Goal: Task Accomplishment & Management: Complete application form

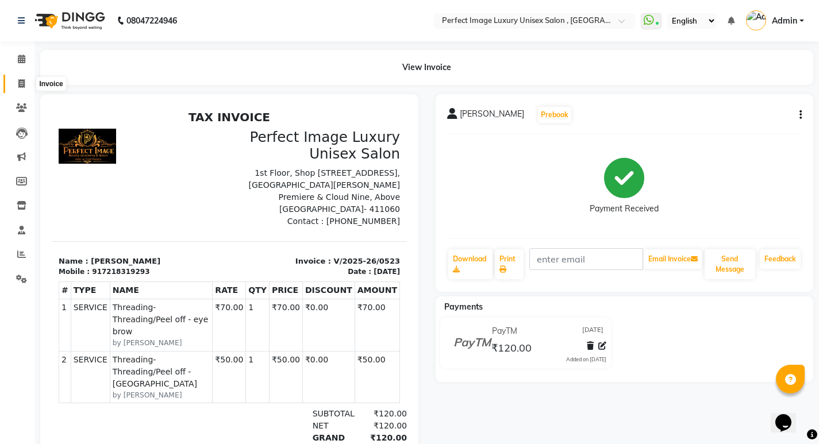
click at [24, 83] on icon at bounding box center [21, 83] width 6 height 9
select select "service"
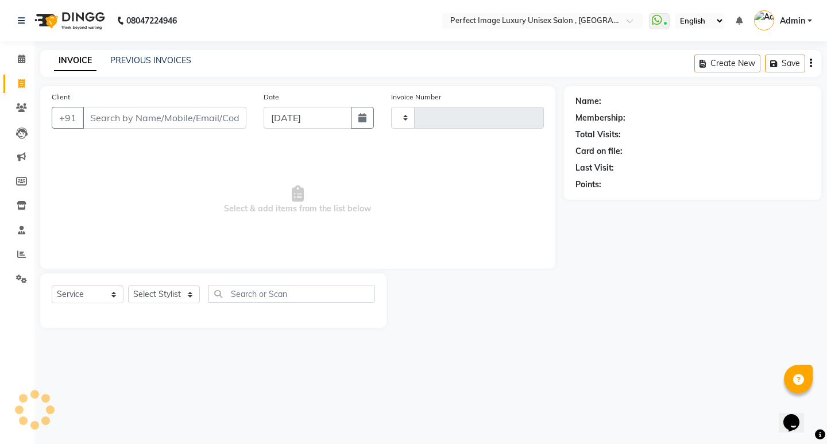
type input "0524"
select select "5078"
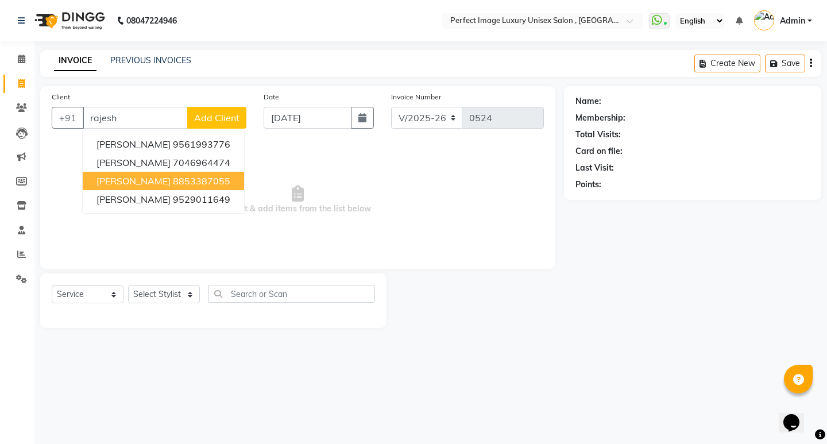
click at [159, 186] on button "[PERSON_NAME] 8853387055" at bounding box center [163, 181] width 161 height 18
type input "8853387055"
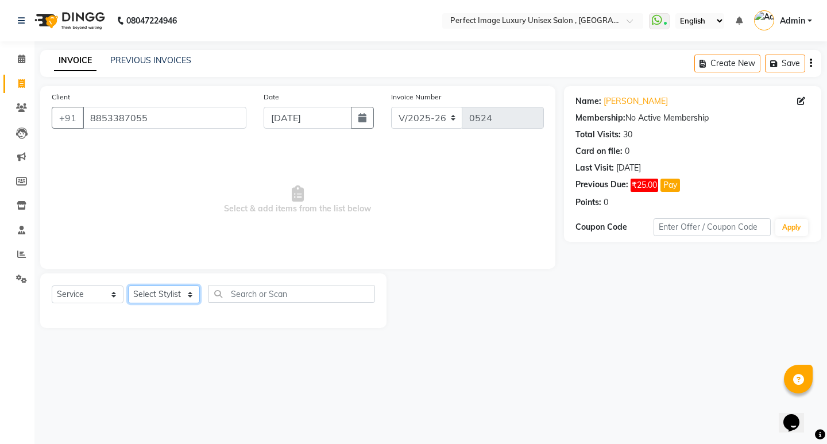
click at [183, 290] on select "Select Stylist [PERSON_NAME] Manager [PERSON_NAME] [PERSON_NAME] Reshma [PERSON…" at bounding box center [164, 295] width 72 height 18
select select "33183"
click at [128, 286] on select "Select Stylist [PERSON_NAME] Manager [PERSON_NAME] [PERSON_NAME] Reshma [PERSON…" at bounding box center [164, 295] width 72 height 18
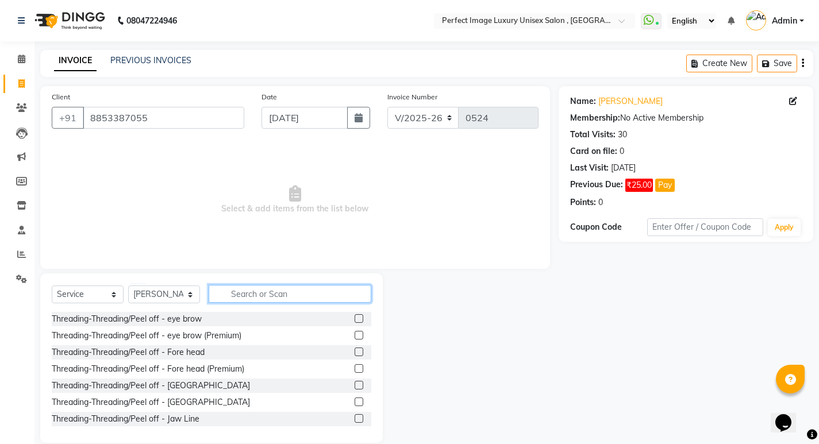
click at [239, 294] on input "text" at bounding box center [290, 294] width 163 height 18
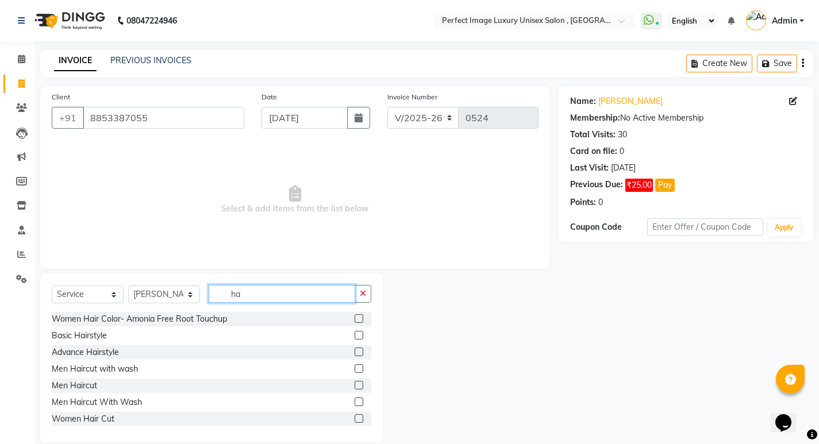
type input "h"
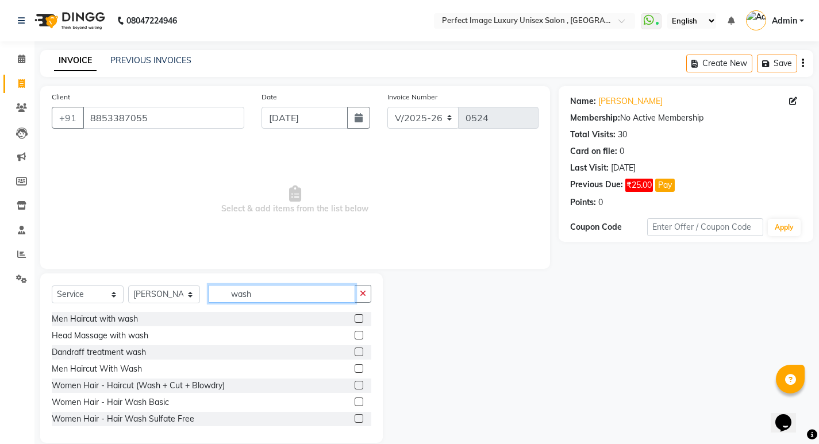
type input "wash"
click at [355, 414] on div at bounding box center [363, 419] width 17 height 14
click at [355, 418] on label at bounding box center [359, 418] width 9 height 9
click at [355, 418] on input "checkbox" at bounding box center [358, 418] width 7 height 7
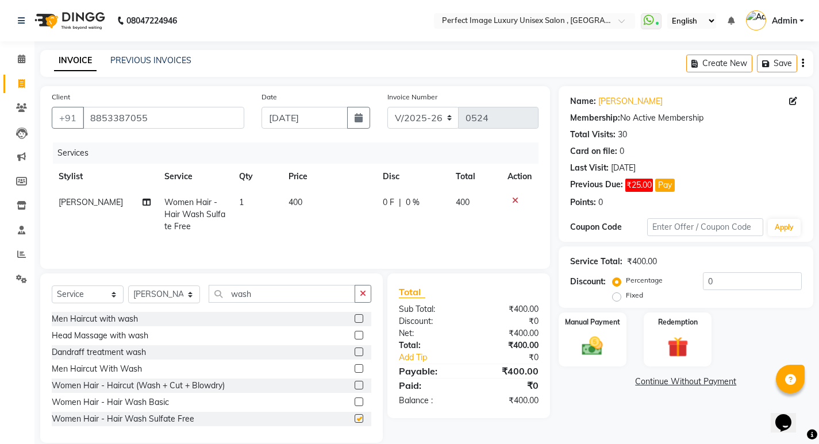
checkbox input "false"
click at [281, 295] on input "wash" at bounding box center [282, 294] width 147 height 18
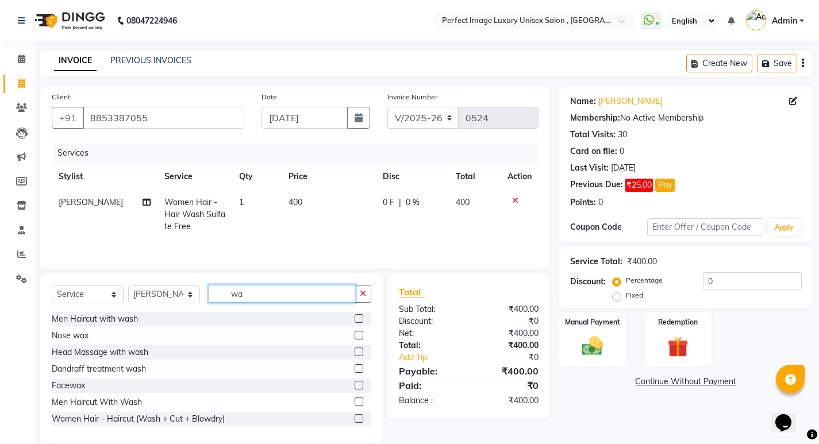
type input "w"
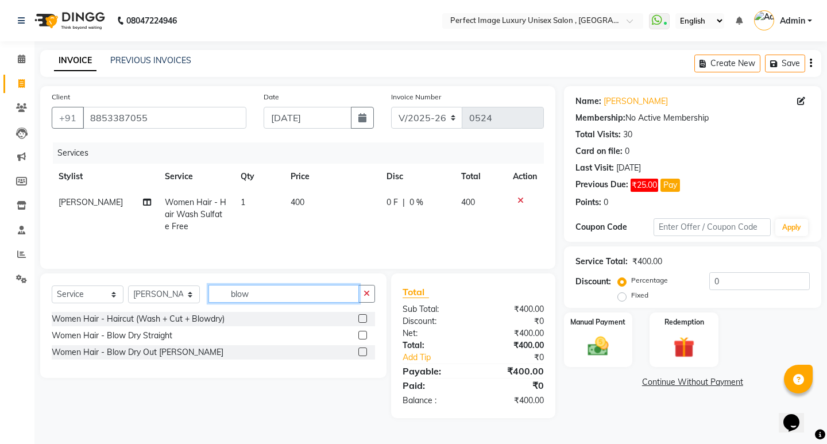
type input "blow"
click at [359, 336] on label at bounding box center [363, 335] width 9 height 9
click at [359, 336] on input "checkbox" at bounding box center [362, 335] width 7 height 7
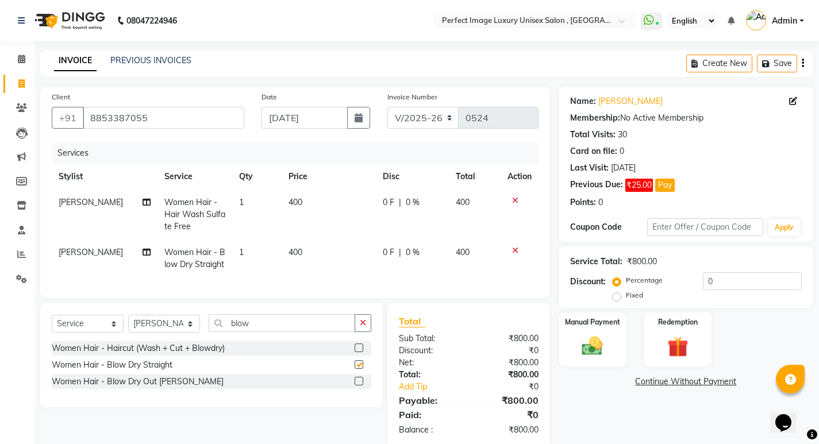
checkbox input "false"
click at [726, 279] on input "0" at bounding box center [752, 281] width 99 height 18
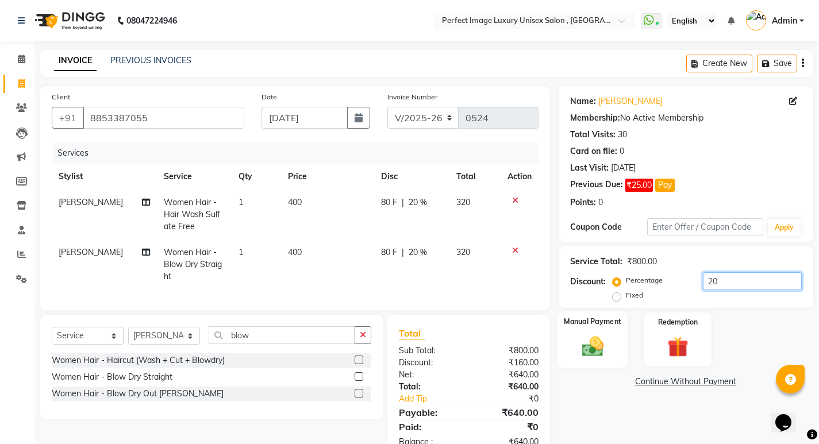
type input "20"
click at [607, 338] on img at bounding box center [592, 346] width 35 height 25
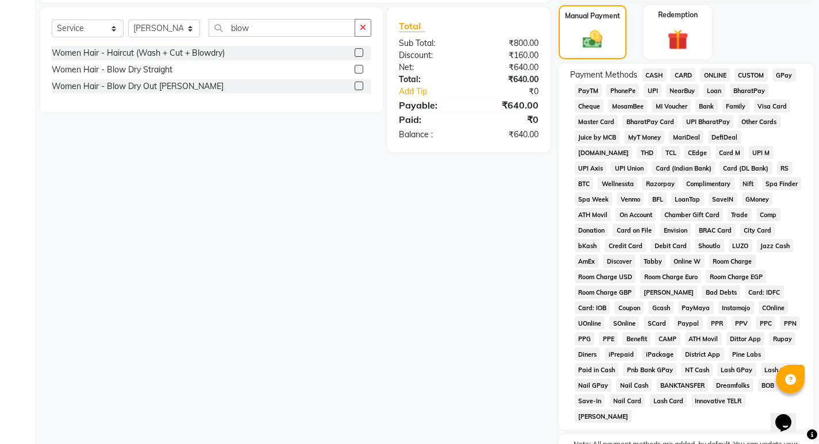
scroll to position [287, 0]
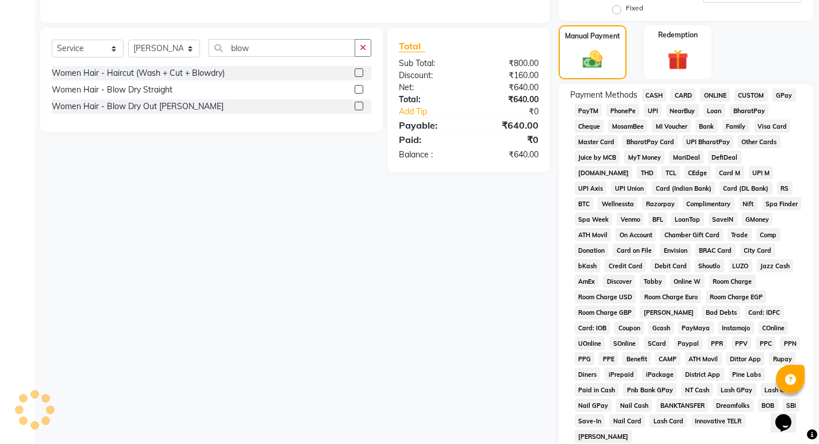
click at [591, 112] on span "PayTM" at bounding box center [589, 110] width 28 height 13
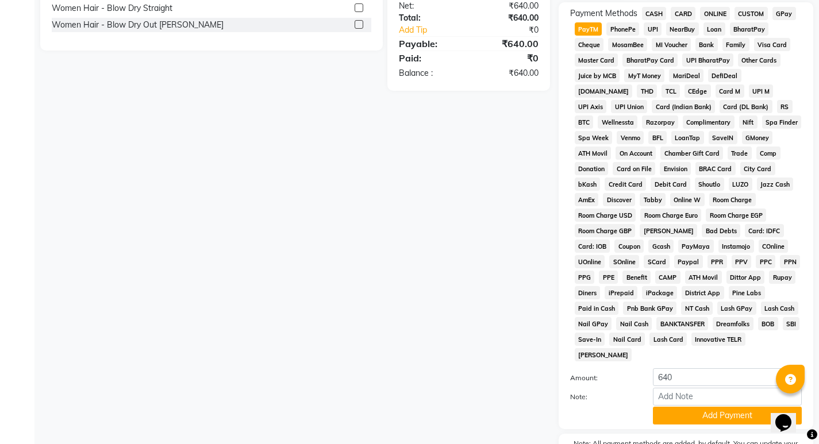
scroll to position [423, 0]
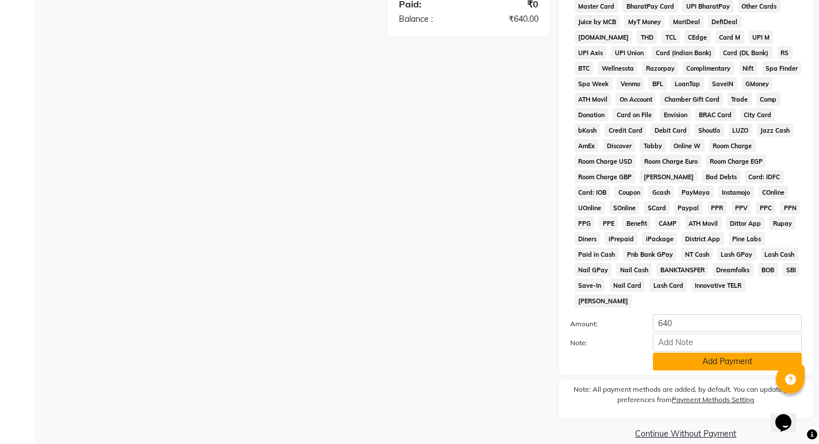
click at [713, 353] on button "Add Payment" at bounding box center [727, 362] width 149 height 18
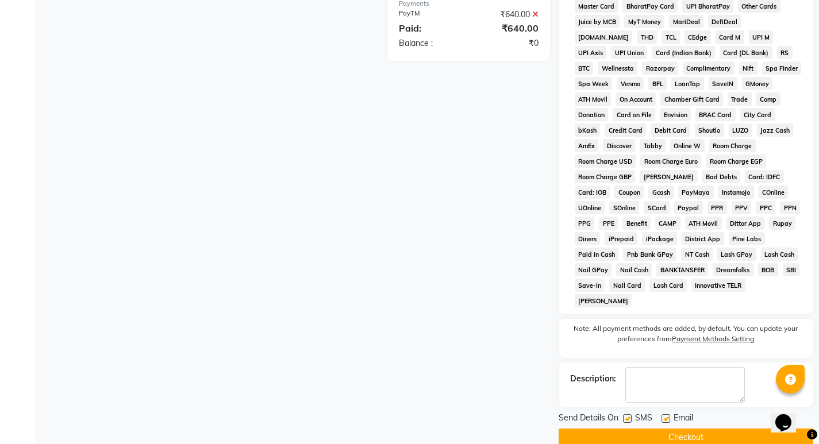
click at [717, 429] on button "Checkout" at bounding box center [686, 438] width 255 height 18
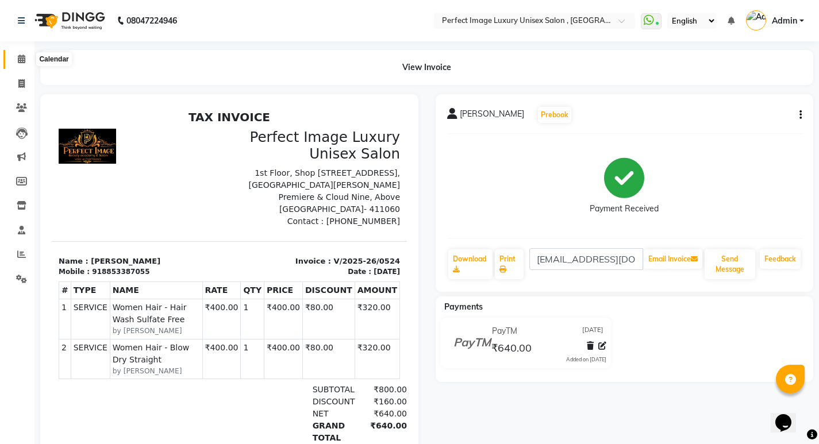
click at [23, 53] on span at bounding box center [21, 59] width 20 height 13
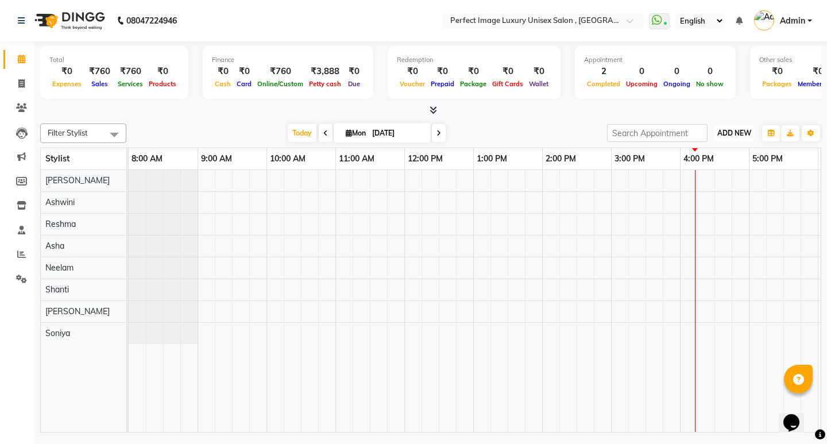
click at [746, 138] on button "ADD NEW Toggle Dropdown" at bounding box center [735, 133] width 40 height 16
click at [679, 184] on link "Add Expense" at bounding box center [708, 185] width 91 height 15
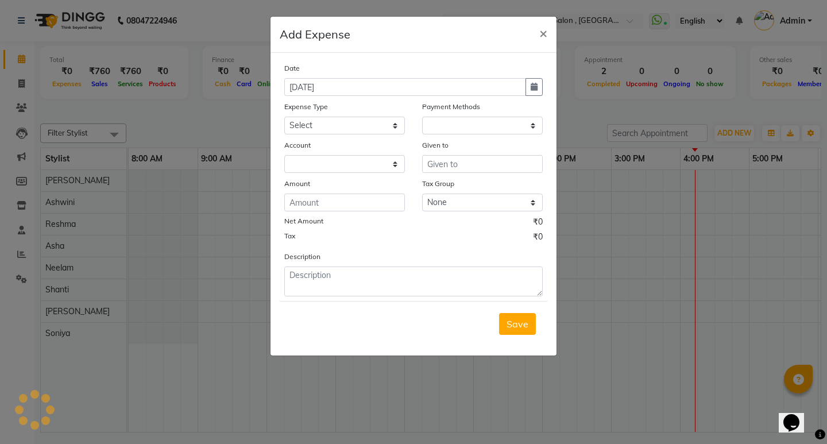
select select "1"
select select "3979"
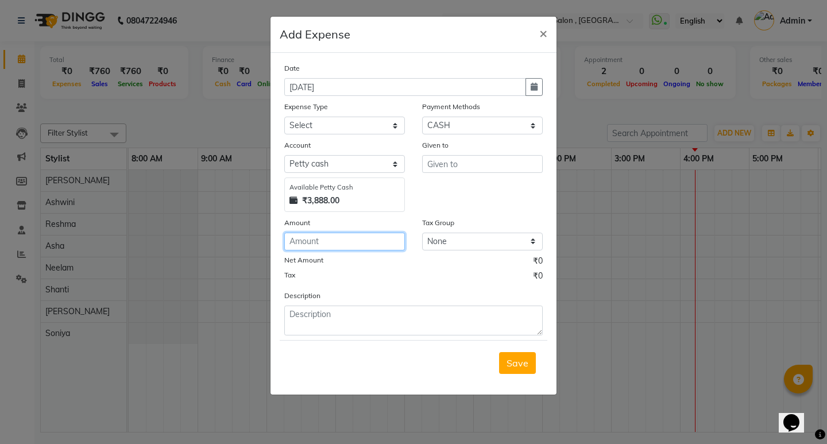
click at [340, 233] on input "number" at bounding box center [344, 242] width 121 height 18
type input "60"
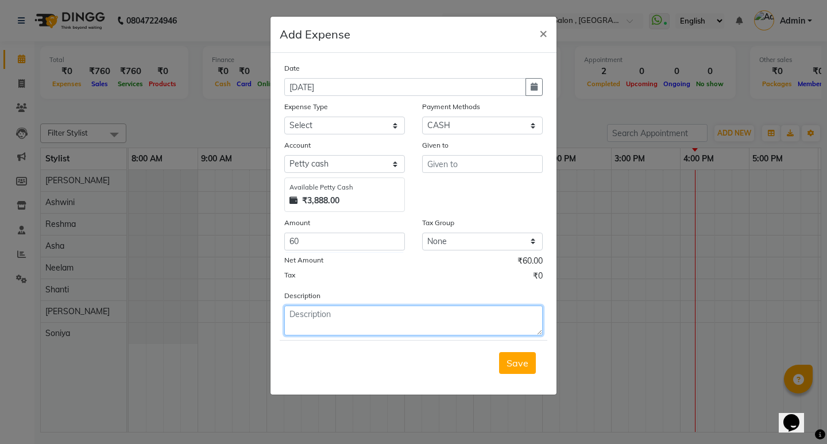
click at [307, 313] on textarea at bounding box center [413, 321] width 259 height 30
type textarea "Milk"
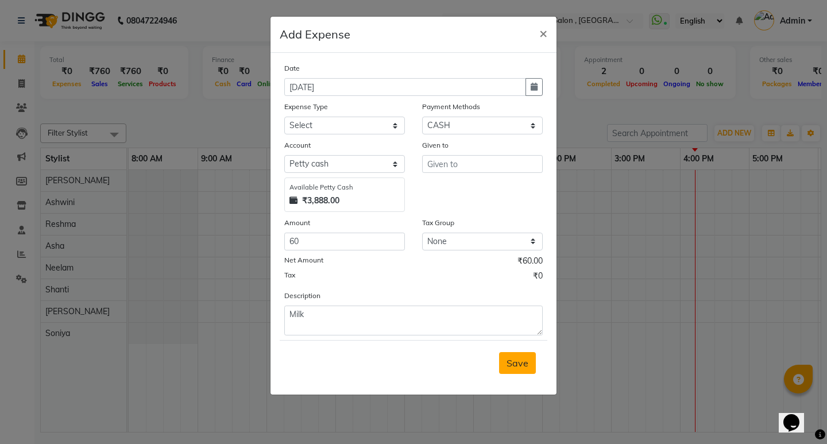
click at [517, 361] on span "Save" at bounding box center [518, 362] width 22 height 11
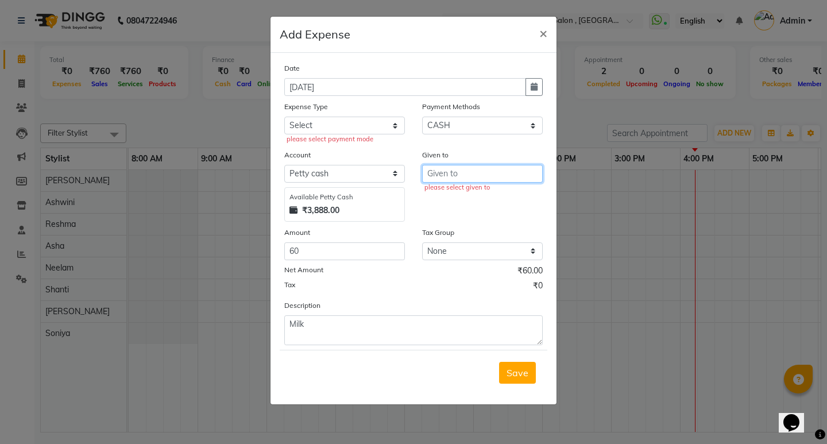
click at [469, 175] on input "text" at bounding box center [482, 174] width 121 height 18
click at [453, 205] on button "Sa nket" at bounding box center [468, 198] width 91 height 18
type input "[PERSON_NAME]"
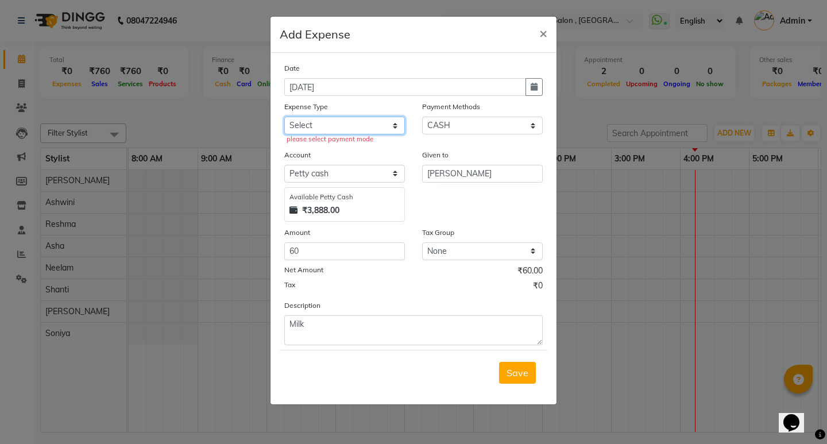
click at [327, 117] on select "Select Advance Salary Bank charges Car maintenance Cash transfer to bank Cash t…" at bounding box center [344, 126] width 121 height 18
click at [284, 117] on select "Select Advance Salary Bank charges Car maintenance Cash transfer to bank Cash t…" at bounding box center [344, 126] width 121 height 18
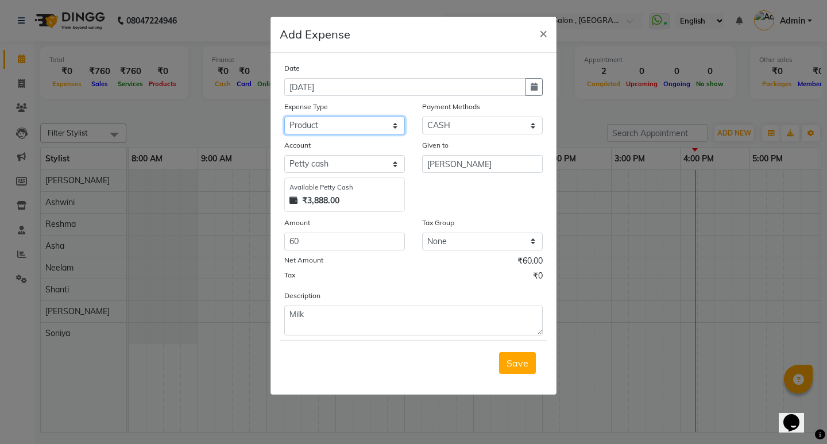
click at [333, 120] on select "Select Advance Salary Bank charges Car maintenance Cash transfer to bank Cash t…" at bounding box center [344, 126] width 121 height 18
select select "9650"
click at [284, 117] on select "Select Advance Salary Bank charges Car maintenance Cash transfer to bank Cash t…" at bounding box center [344, 126] width 121 height 18
click at [503, 376] on div "Save" at bounding box center [414, 362] width 268 height 45
click at [505, 371] on button "Save" at bounding box center [517, 363] width 37 height 22
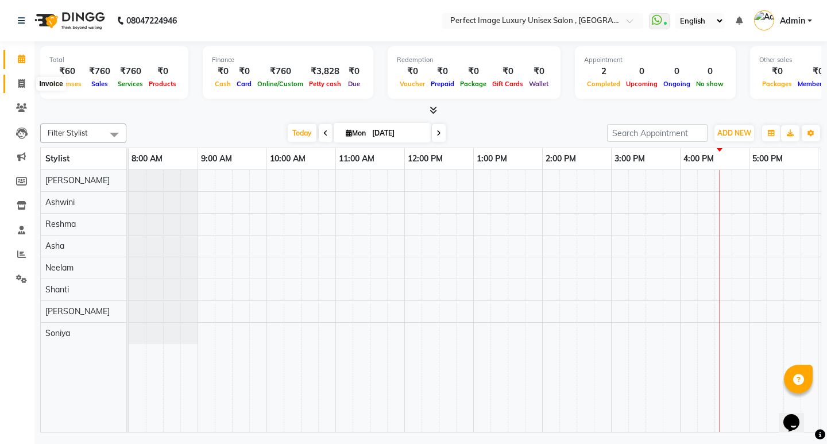
click at [24, 87] on icon at bounding box center [21, 83] width 6 height 9
select select "service"
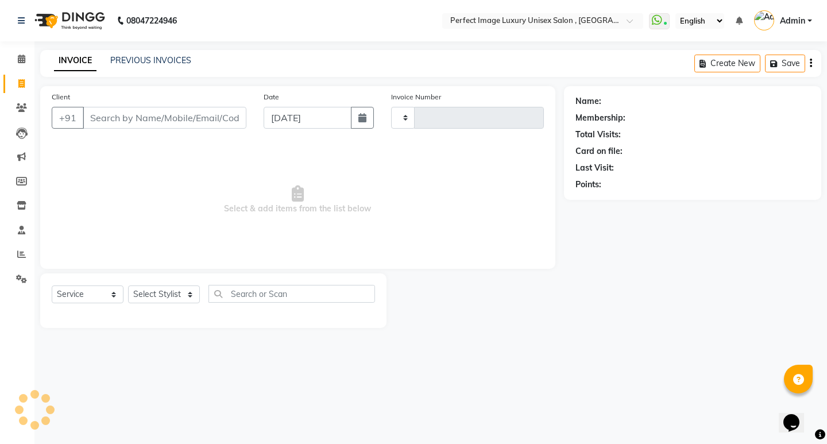
type input "0525"
select select "5078"
click at [184, 61] on link "PREVIOUS INVOICES" at bounding box center [150, 60] width 81 height 10
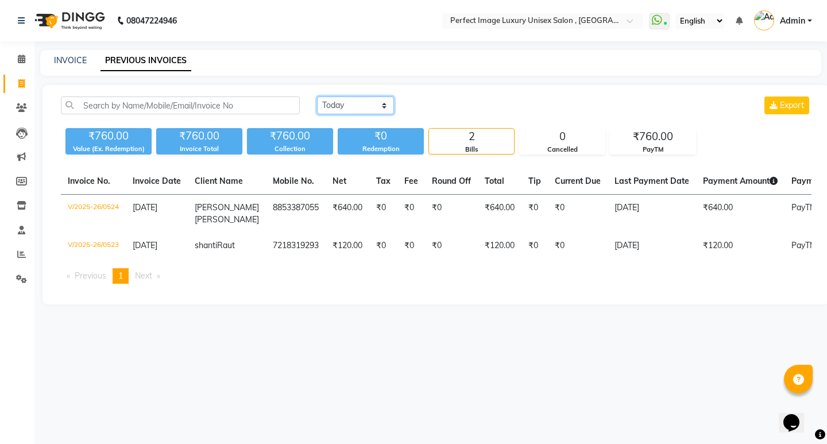
click at [333, 106] on select "Today Yesterday Custom Range" at bounding box center [355, 106] width 77 height 18
select select "yesterday"
click at [317, 97] on select "Today Yesterday Custom Range" at bounding box center [355, 106] width 77 height 18
